Goal: Information Seeking & Learning: Learn about a topic

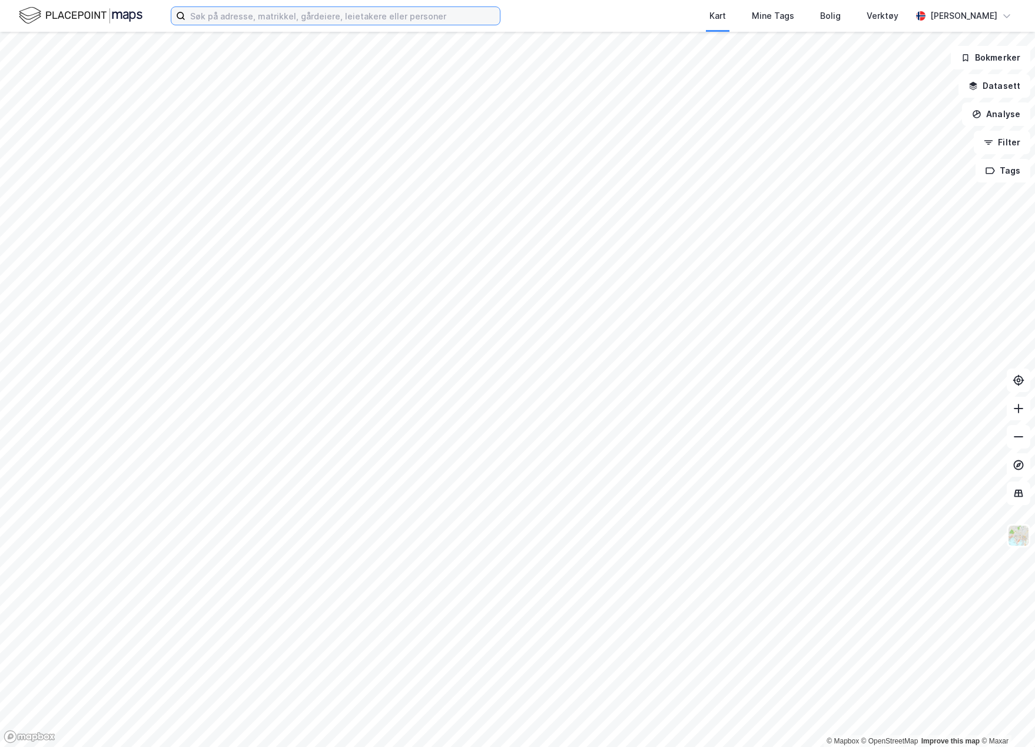
click at [224, 15] on input at bounding box center [343, 16] width 314 height 18
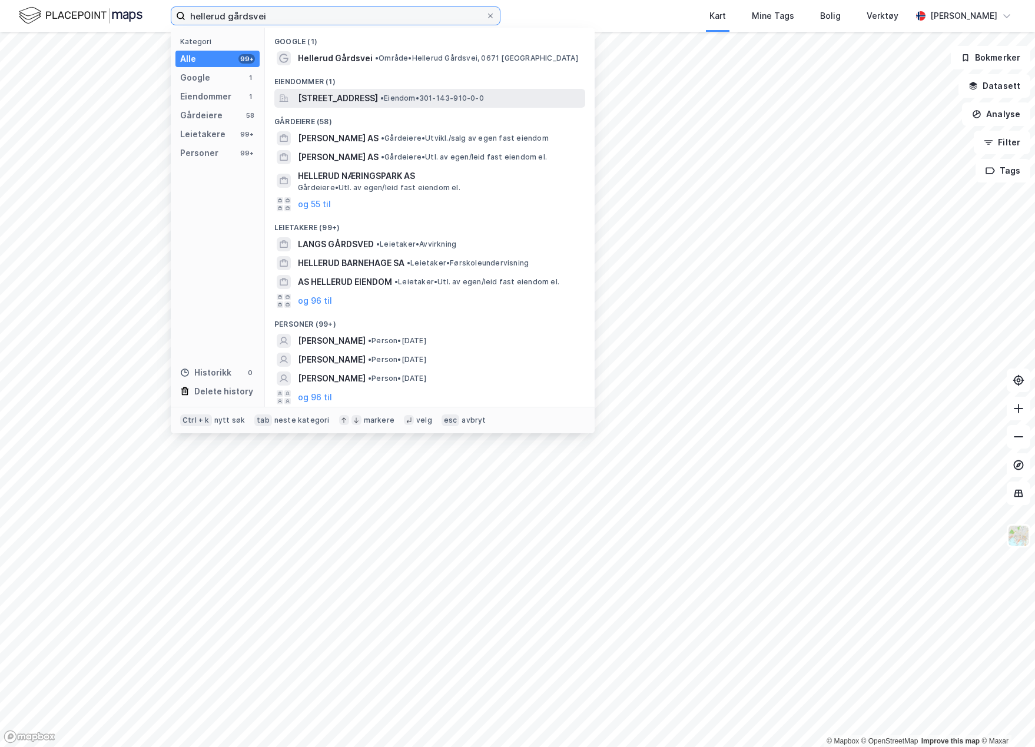
type input "hellerud gårdsvei"
click at [378, 104] on span "[STREET_ADDRESS]" at bounding box center [338, 98] width 80 height 14
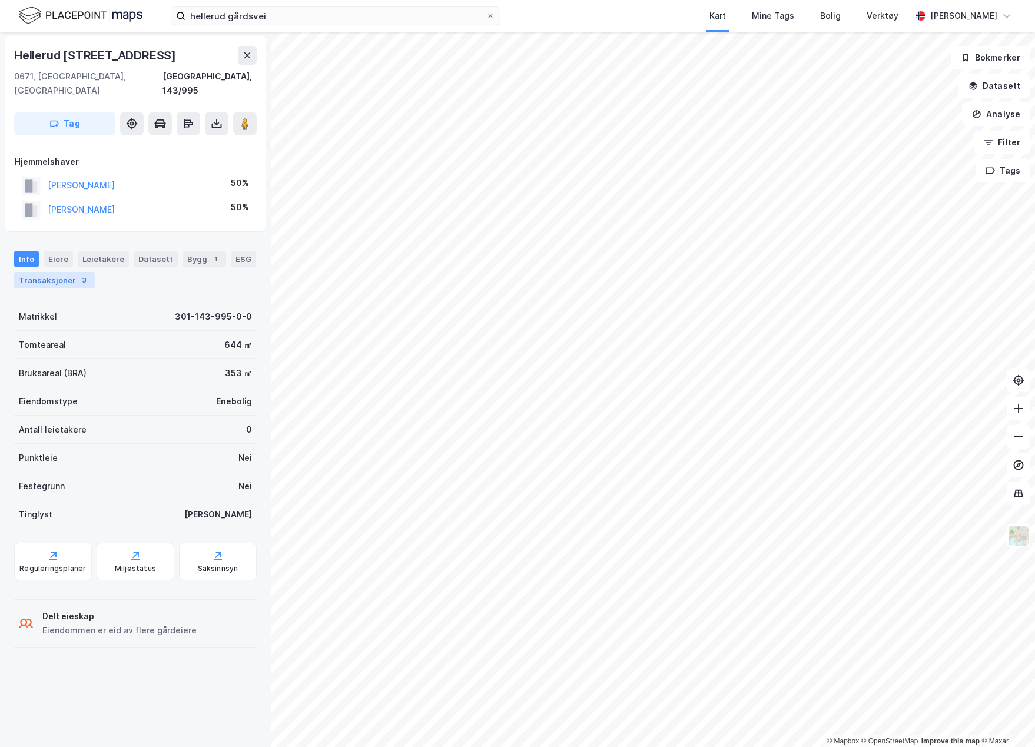
click at [81, 274] on div "3" at bounding box center [84, 280] width 12 height 12
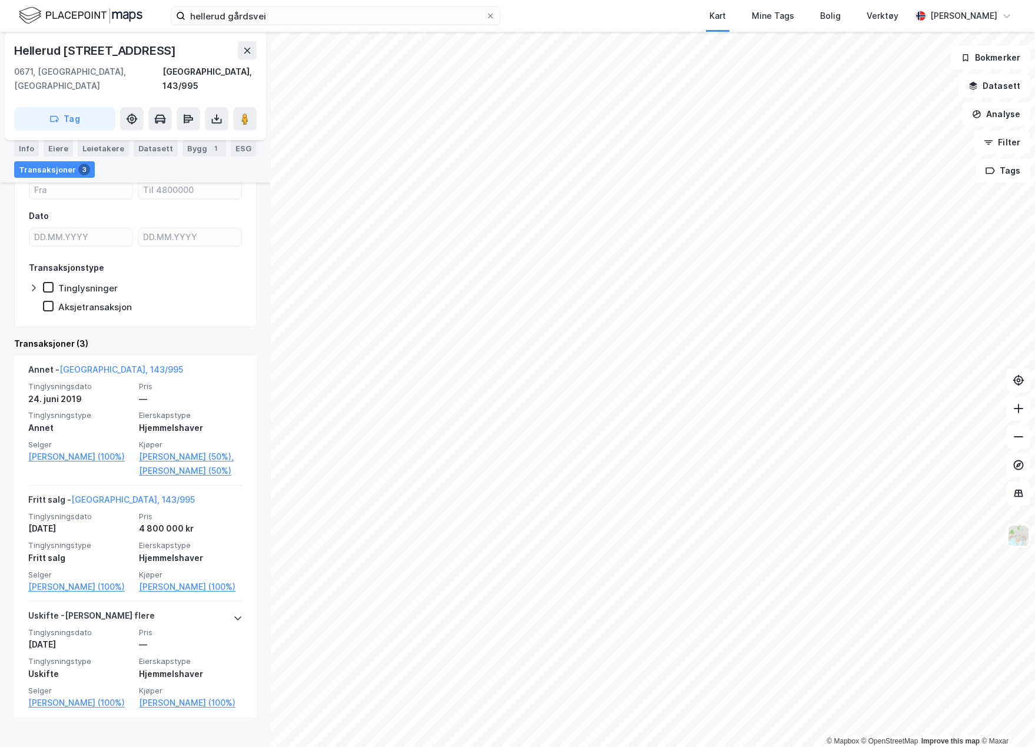
scroll to position [165, 0]
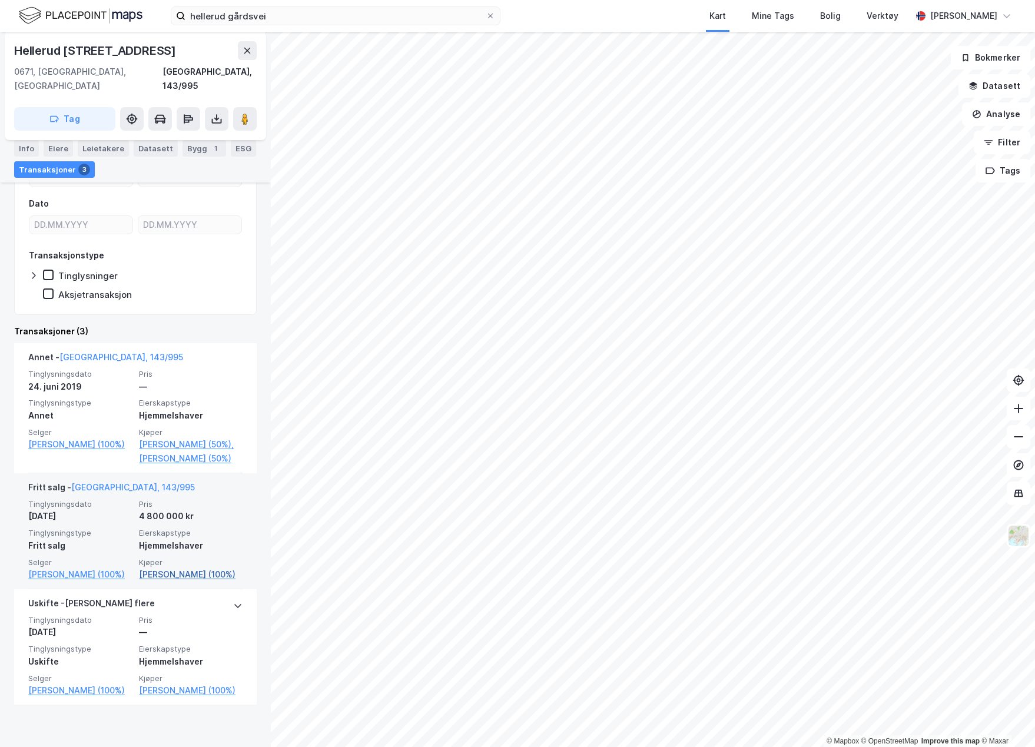
click at [168, 582] on link "[PERSON_NAME] (100%)" at bounding box center [191, 575] width 104 height 14
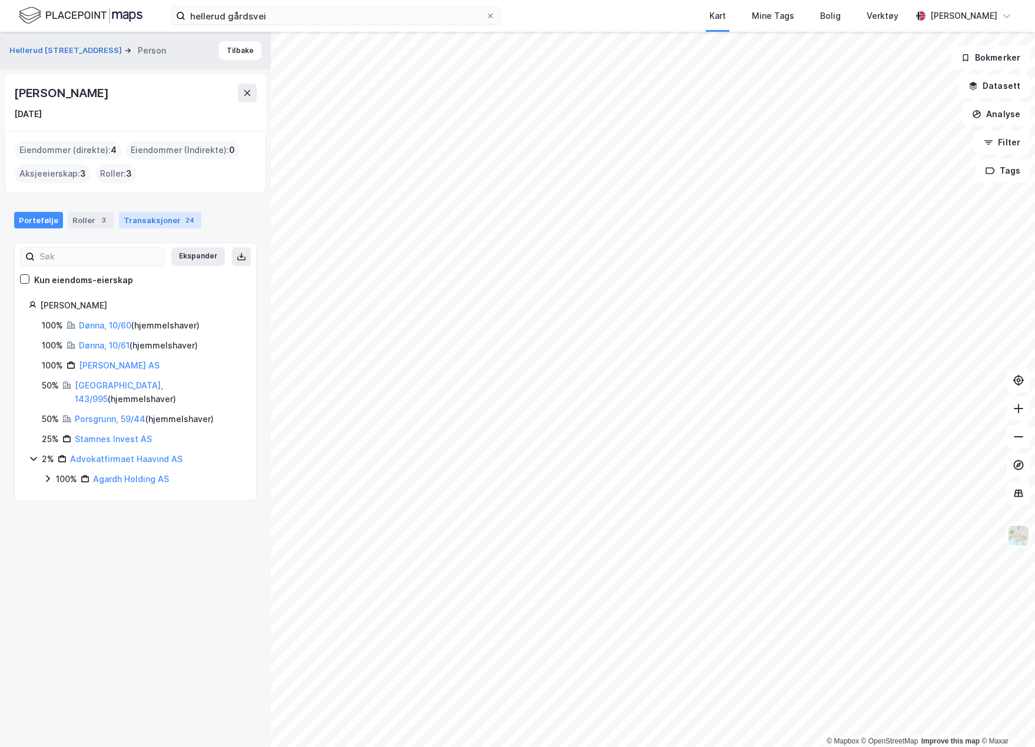
click at [169, 214] on div "Transaksjoner 24" at bounding box center [160, 220] width 82 height 16
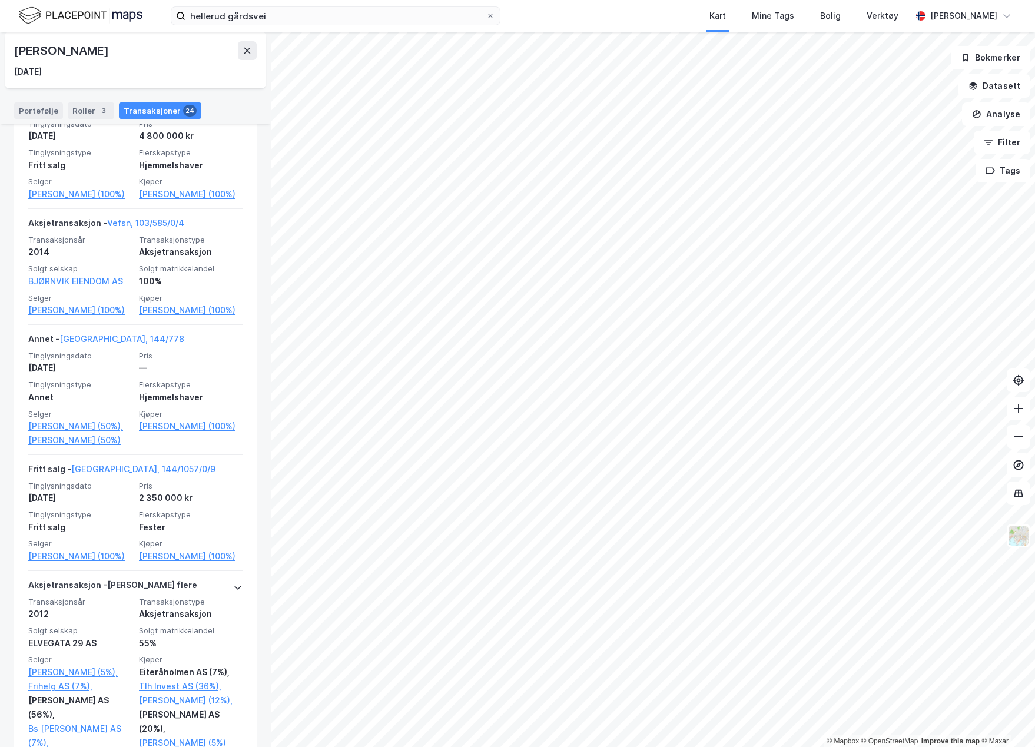
scroll to position [2002, 0]
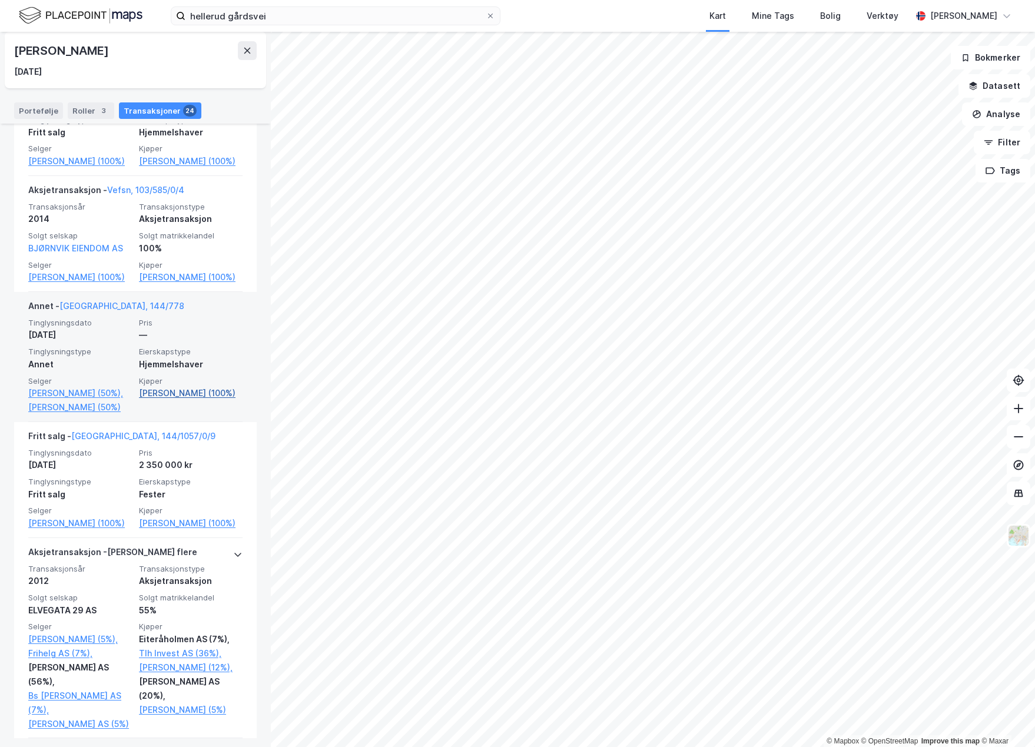
click at [170, 400] on link "[PERSON_NAME] (100%)" at bounding box center [191, 393] width 104 height 14
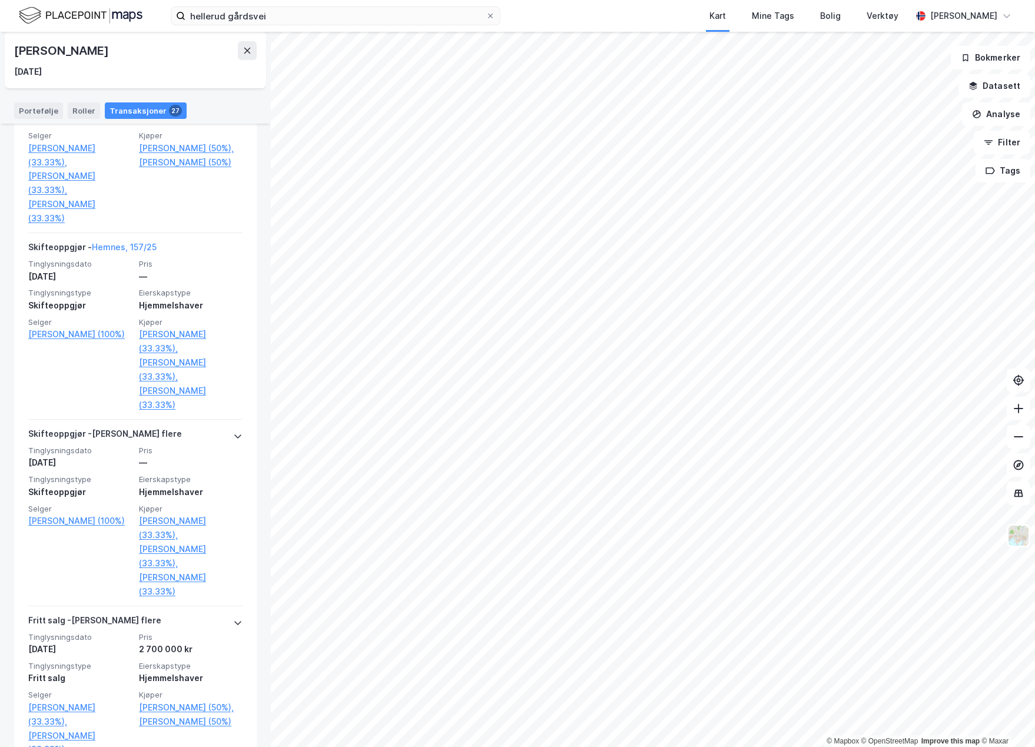
scroll to position [766, 0]
